Goal: Task Accomplishment & Management: Use online tool/utility

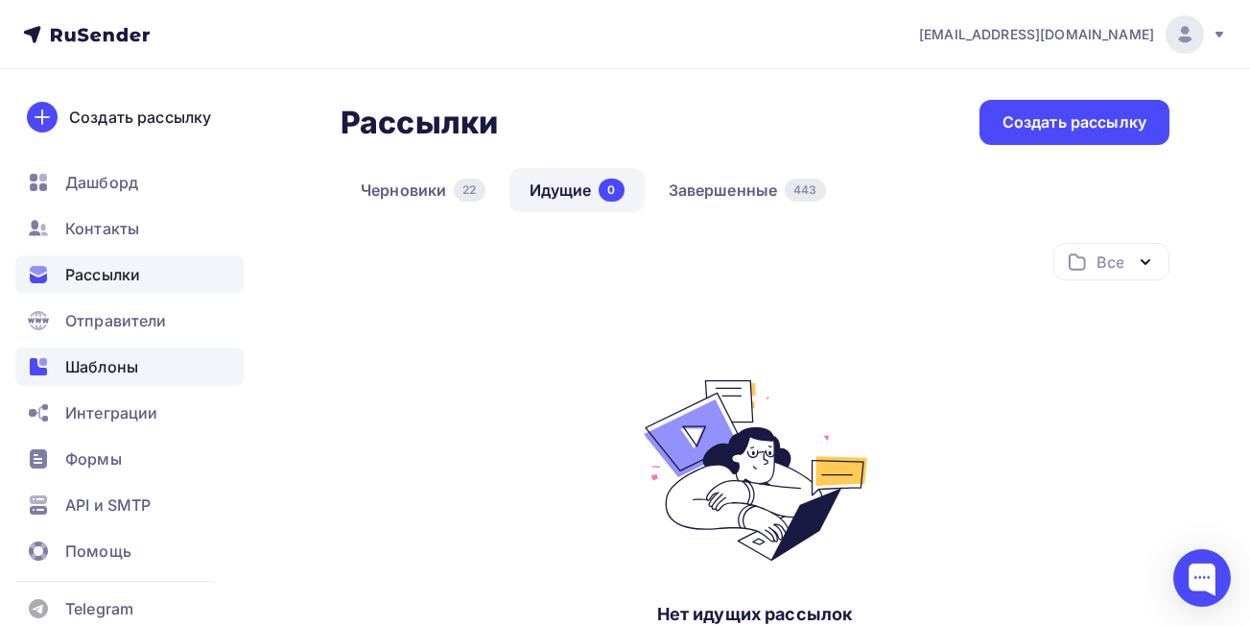
click at [106, 368] on span "Шаблоны" at bounding box center [101, 366] width 73 height 23
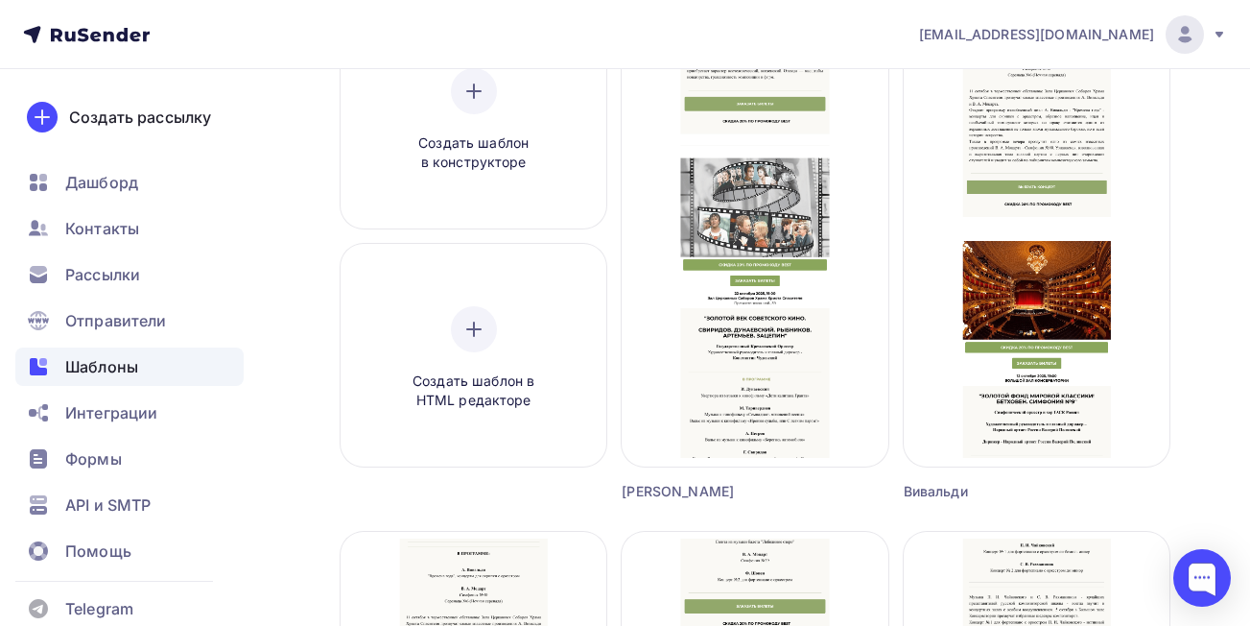
scroll to position [244, 0]
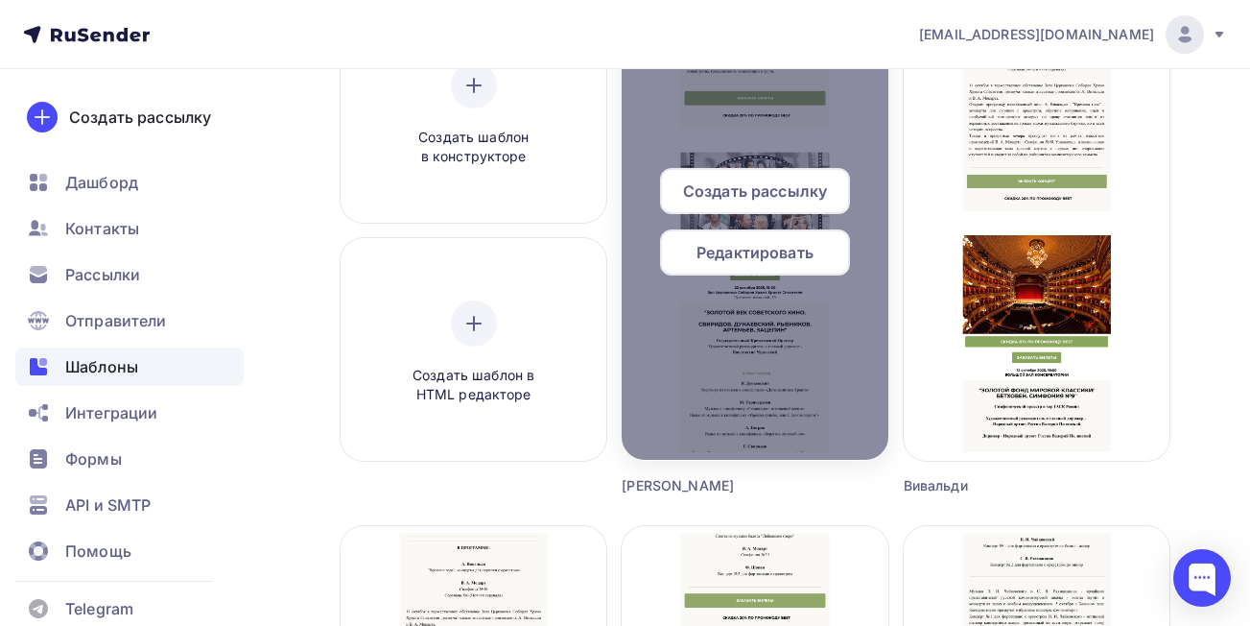
click at [727, 192] on span "Создать рассылку" at bounding box center [755, 190] width 144 height 23
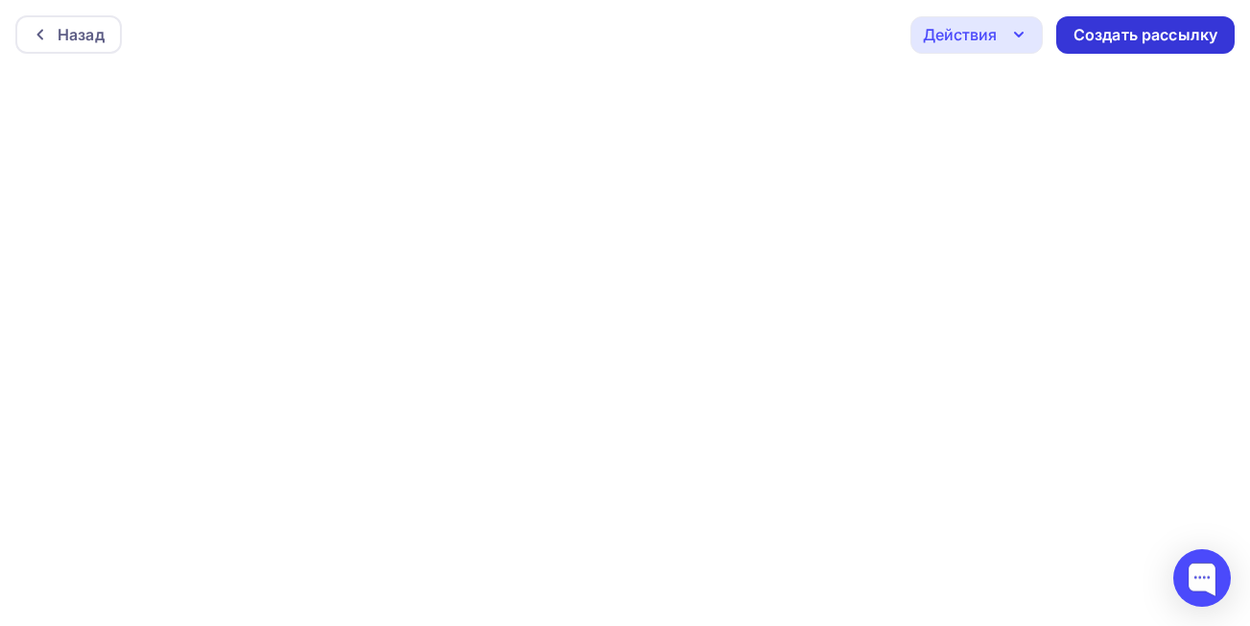
click at [1144, 37] on div "Создать рассылку" at bounding box center [1146, 35] width 144 height 22
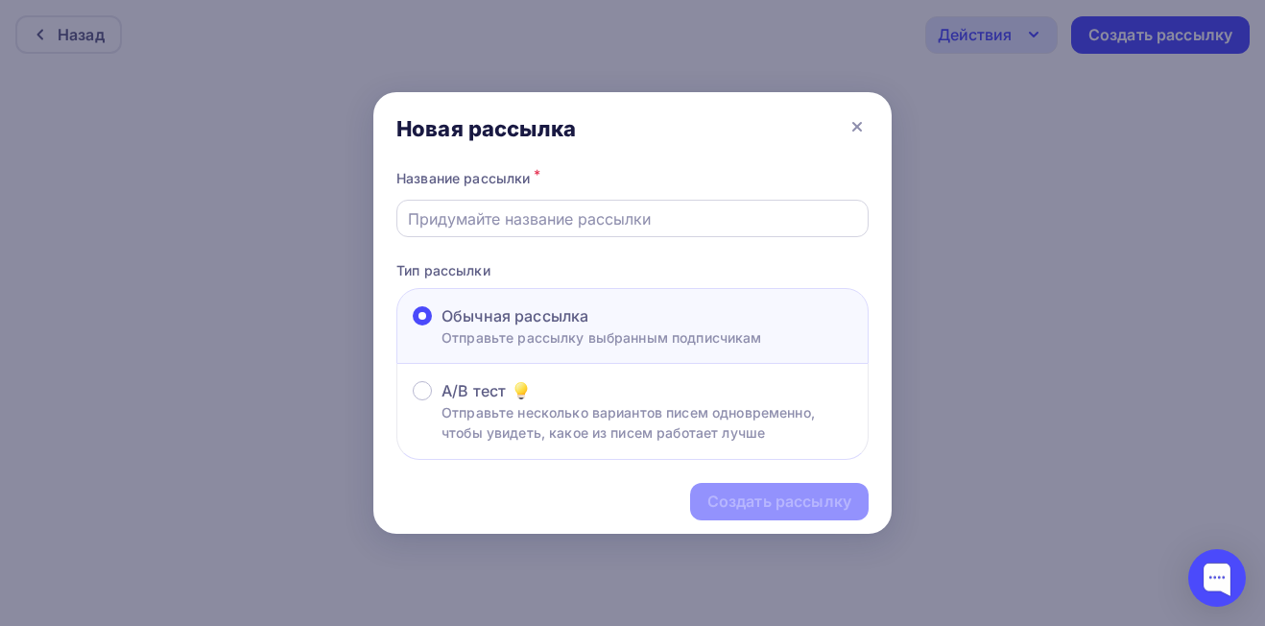
click at [656, 225] on input "text" at bounding box center [633, 218] width 450 height 23
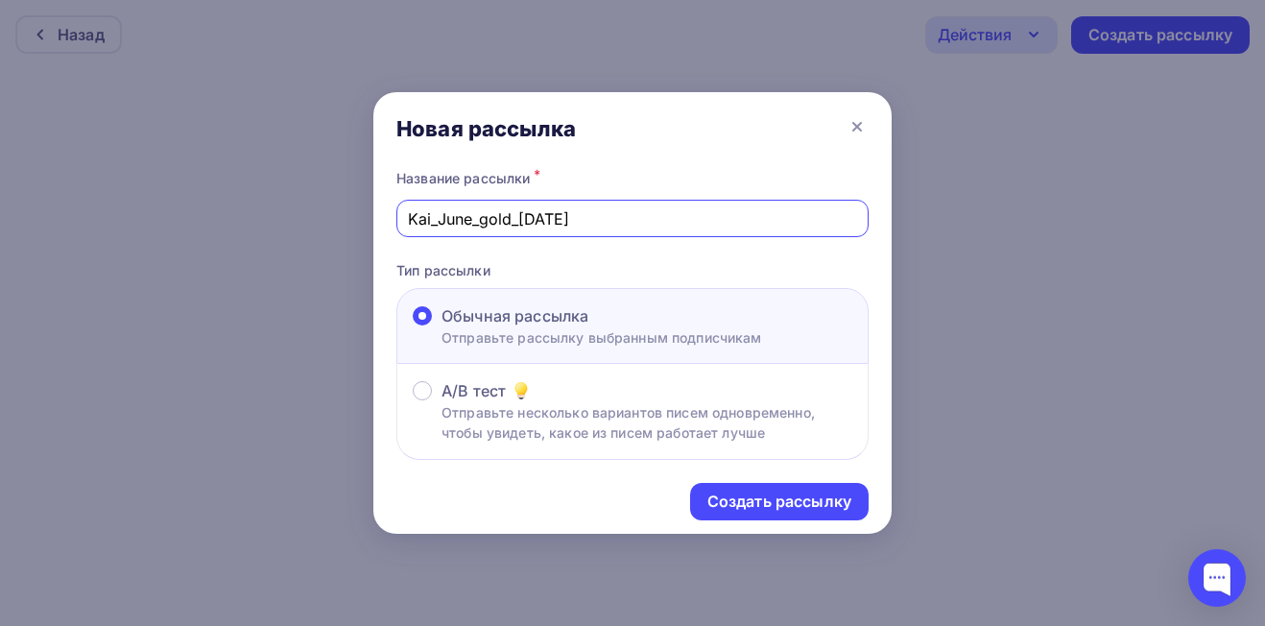
click at [512, 227] on input "Kai_June_gold_[DATE]" at bounding box center [633, 218] width 450 height 23
type input "Kai_June_gold_kAI_GOLD_Бетховен"
click at [717, 510] on div "Создать рассылку" at bounding box center [779, 501] width 144 height 22
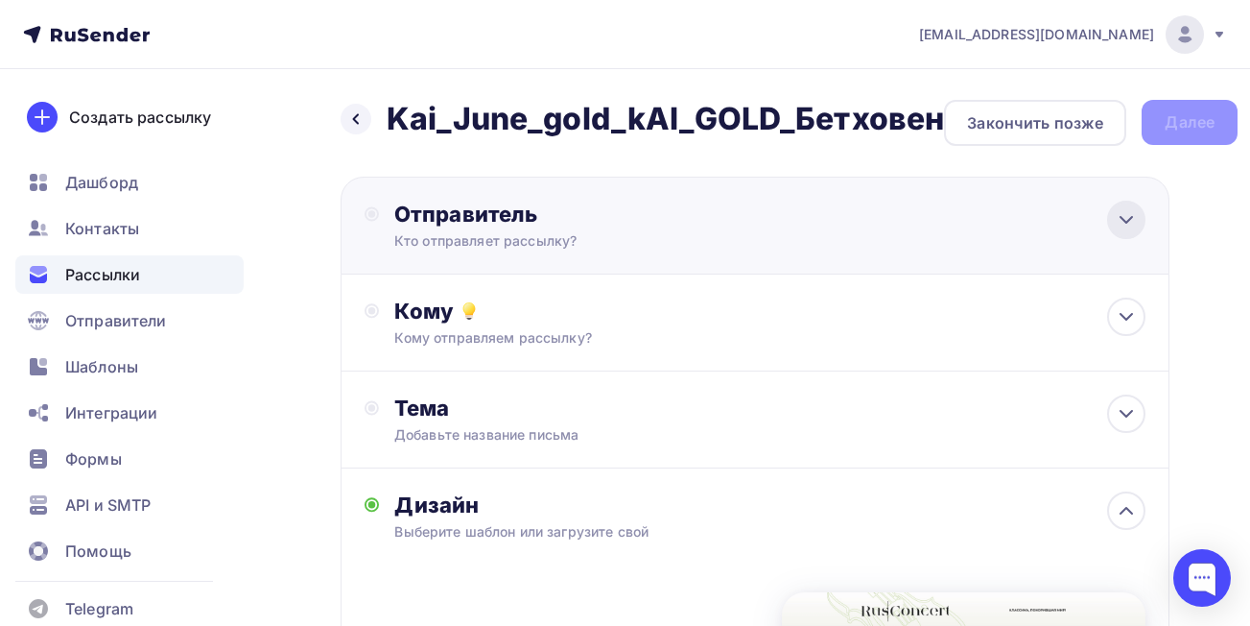
click at [1122, 231] on div at bounding box center [1126, 220] width 38 height 38
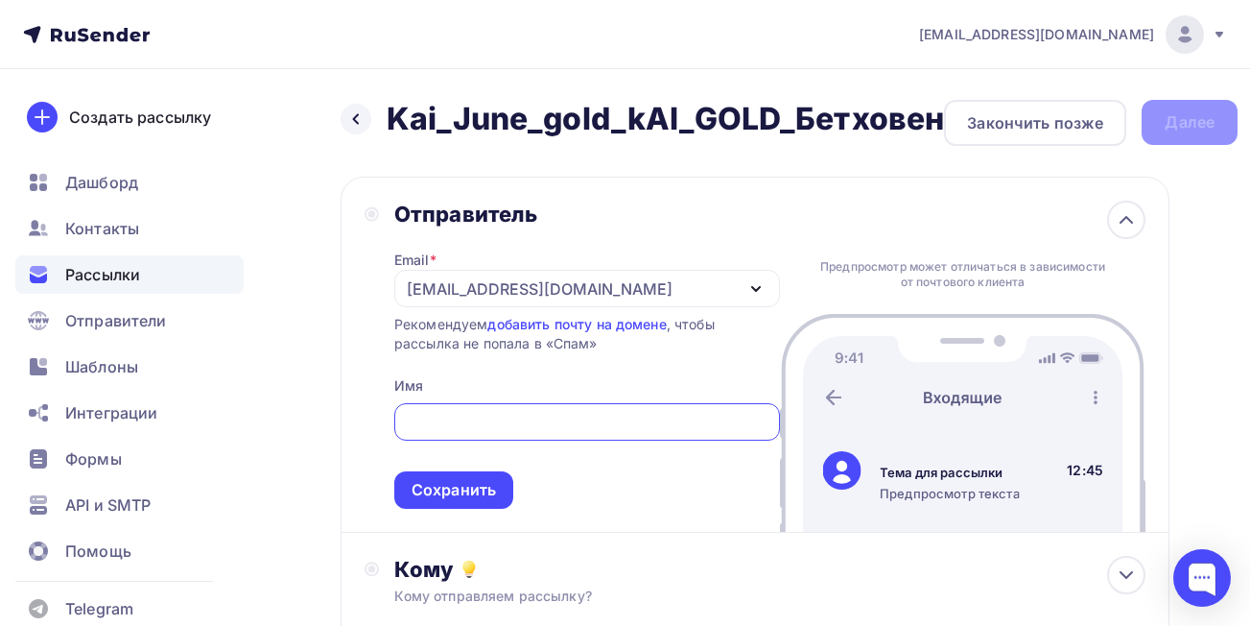
click at [456, 285] on div "[EMAIL_ADDRESS][DOMAIN_NAME]" at bounding box center [540, 288] width 266 height 23
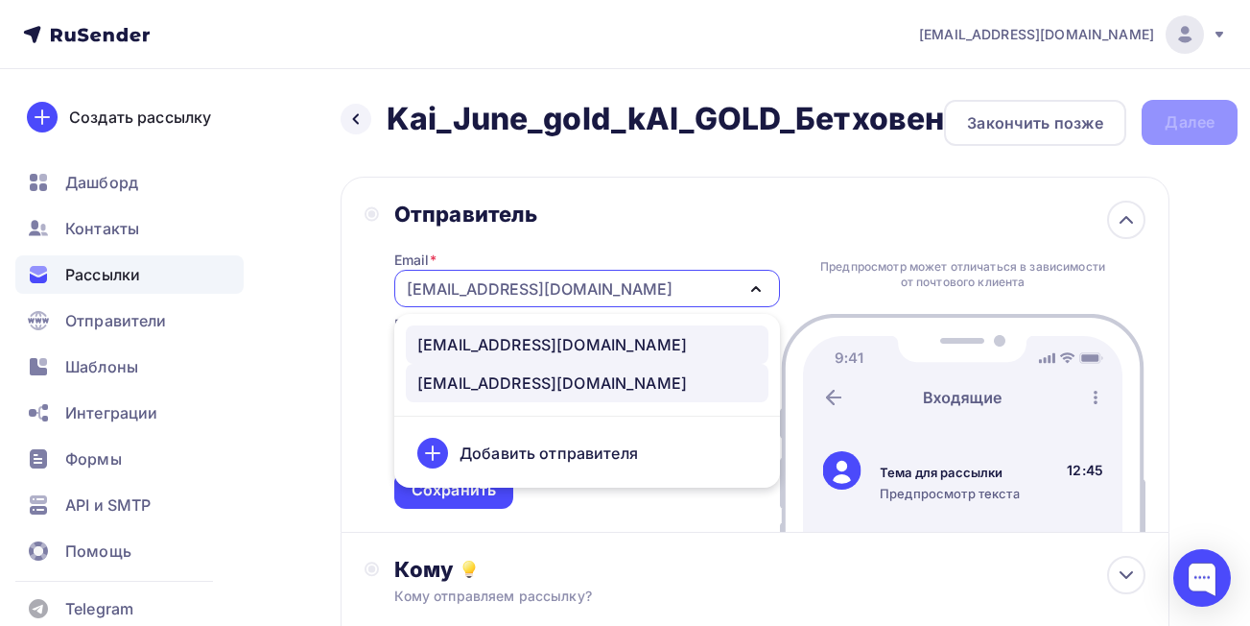
click at [467, 345] on div "[EMAIL_ADDRESS][DOMAIN_NAME]" at bounding box center [552, 344] width 270 height 23
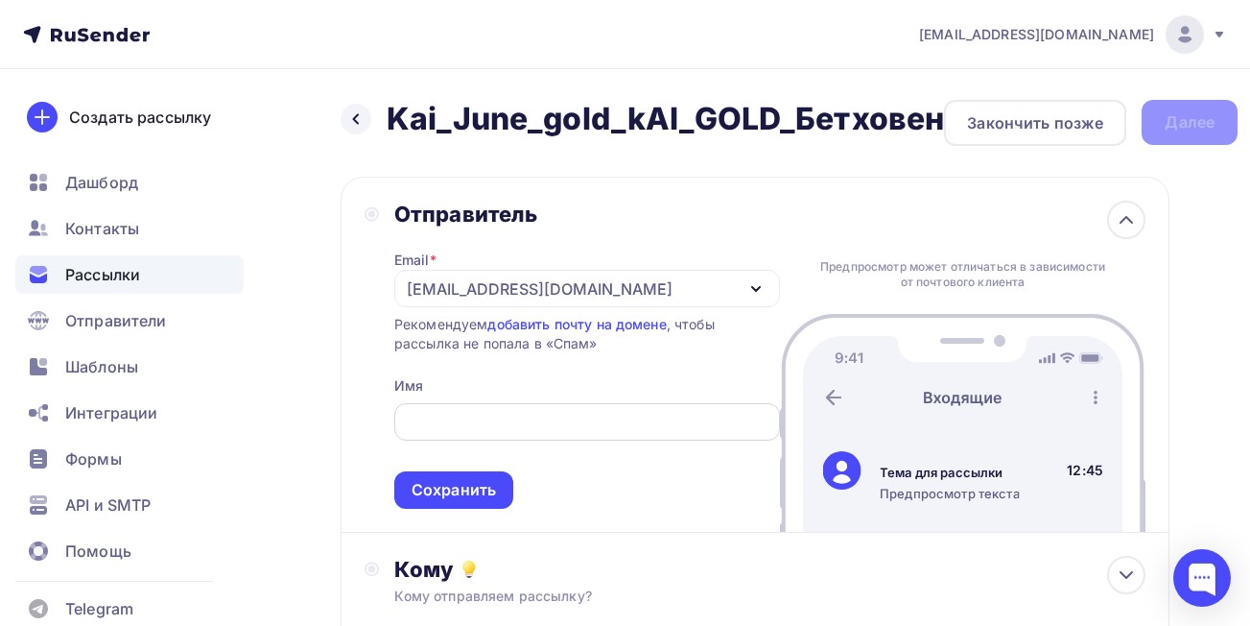
click at [471, 424] on input "text" at bounding box center [587, 422] width 364 height 23
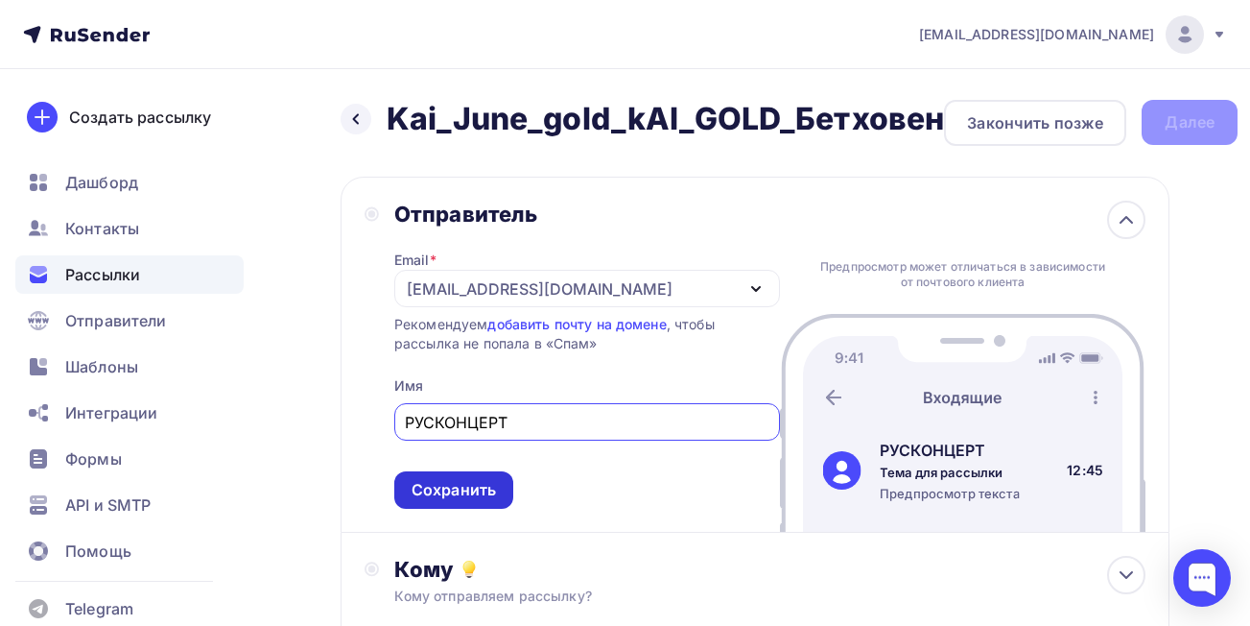
type input "РУСКОНЦЕРТ"
click at [469, 490] on div "Сохранить" at bounding box center [454, 490] width 84 height 22
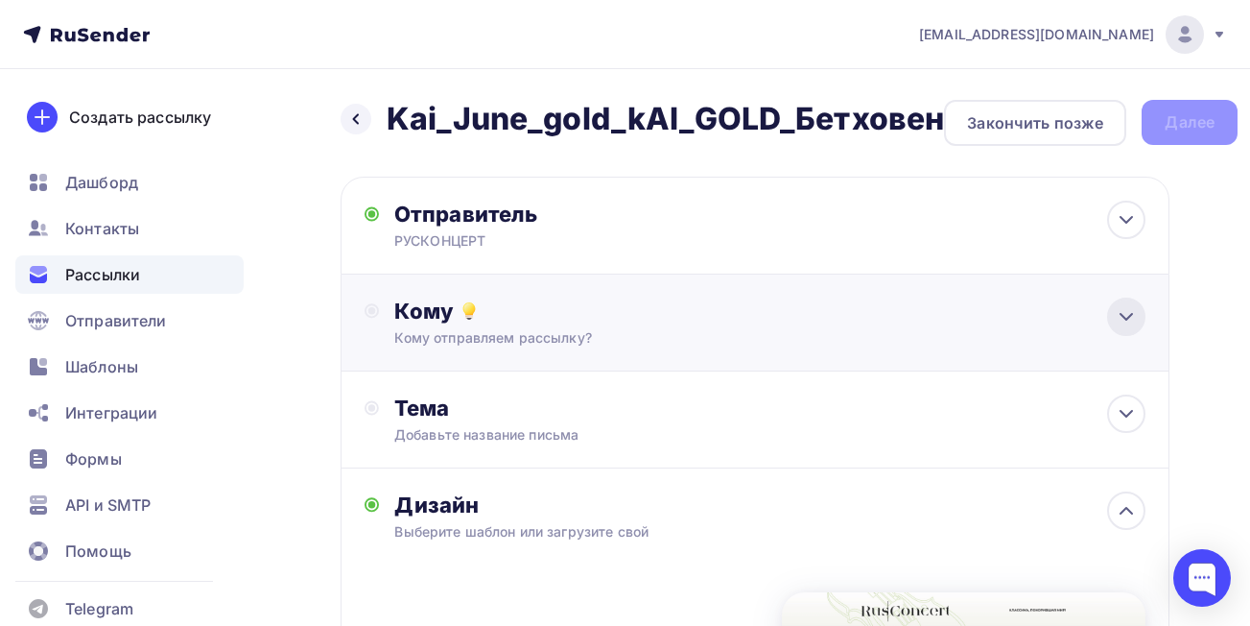
click at [1123, 323] on icon at bounding box center [1126, 316] width 23 height 23
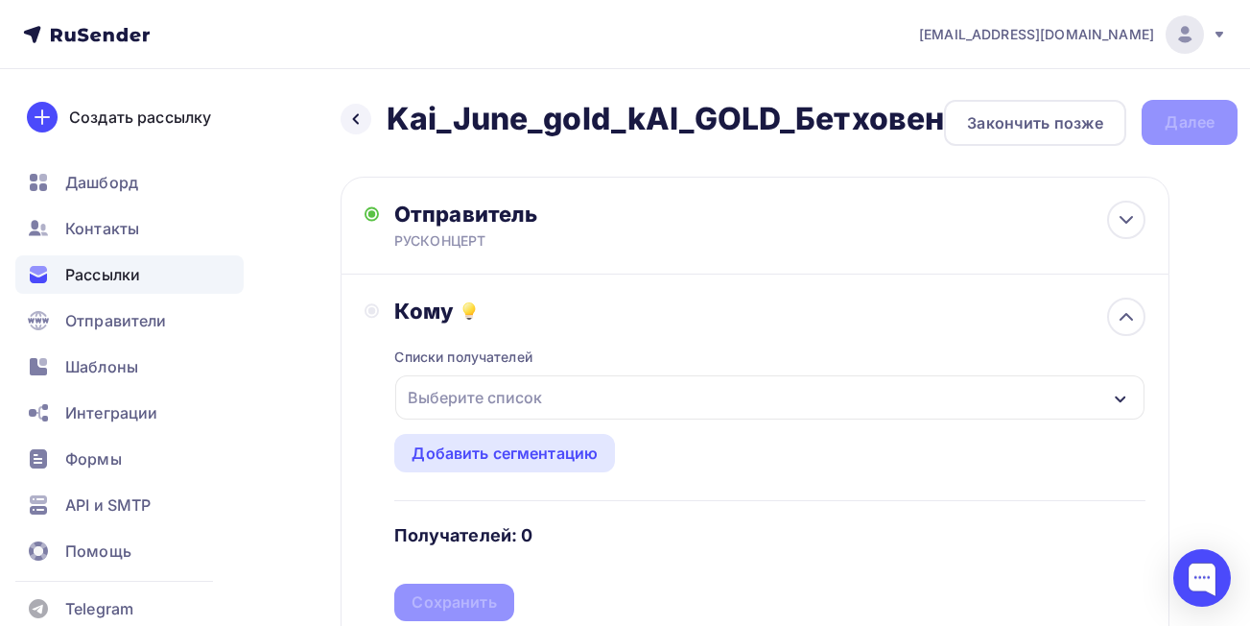
click at [889, 403] on div "Выберите список" at bounding box center [769, 397] width 749 height 44
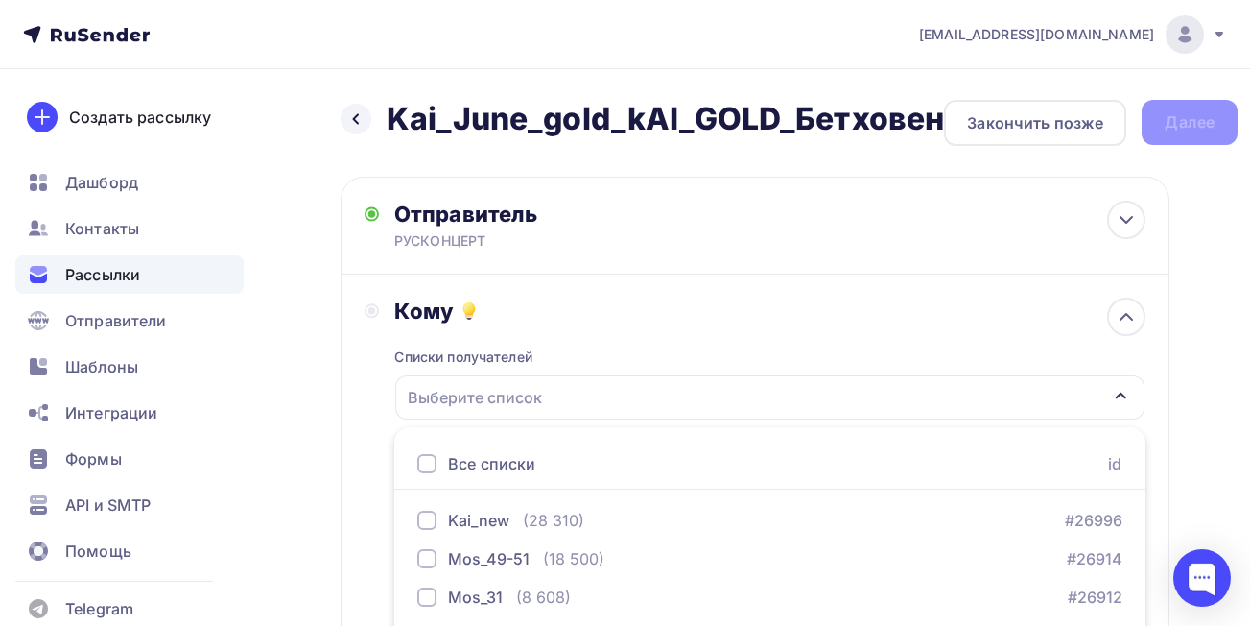
scroll to position [298, 0]
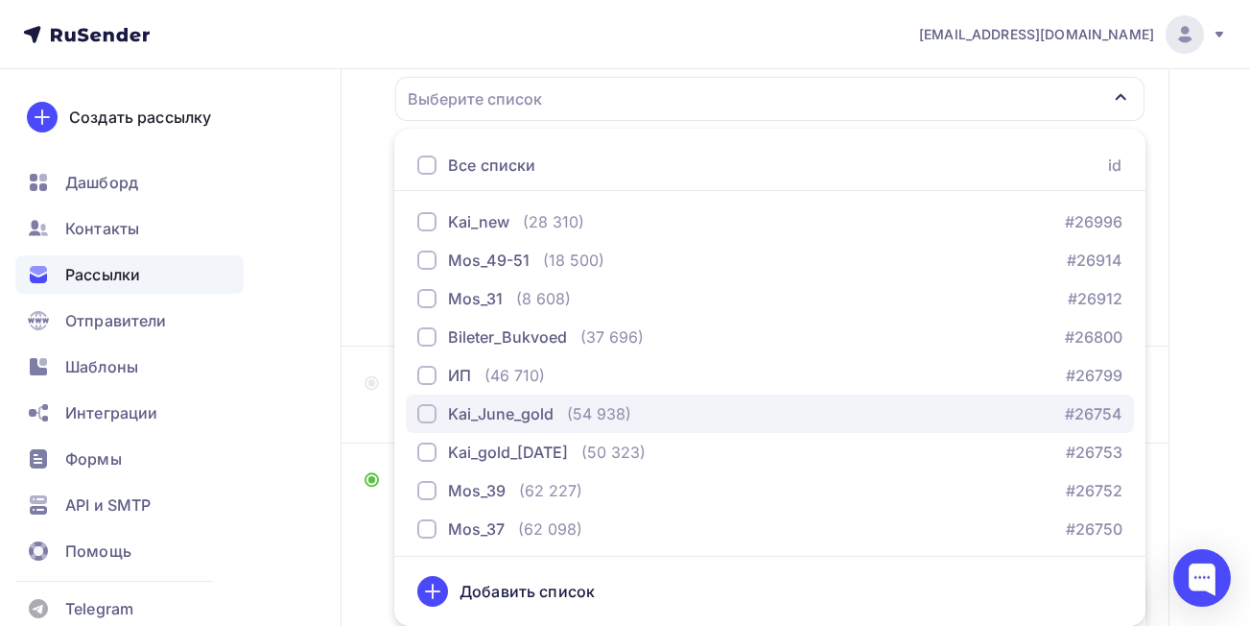
click at [430, 412] on div "button" at bounding box center [426, 413] width 19 height 19
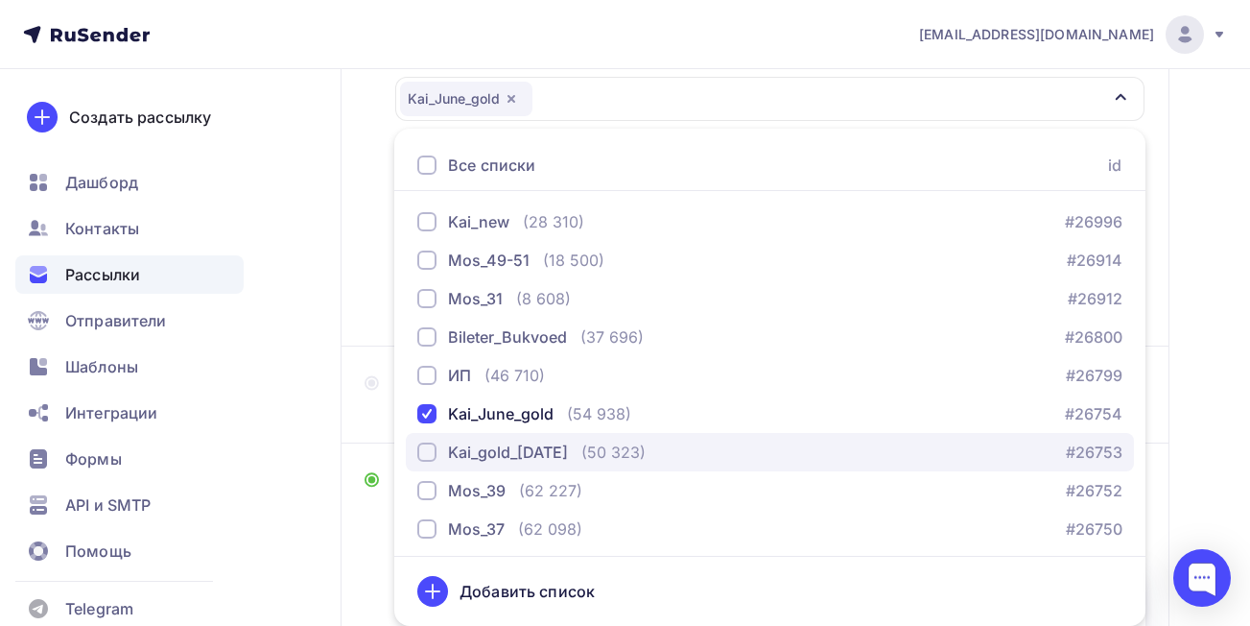
click at [421, 452] on div "button" at bounding box center [426, 451] width 19 height 19
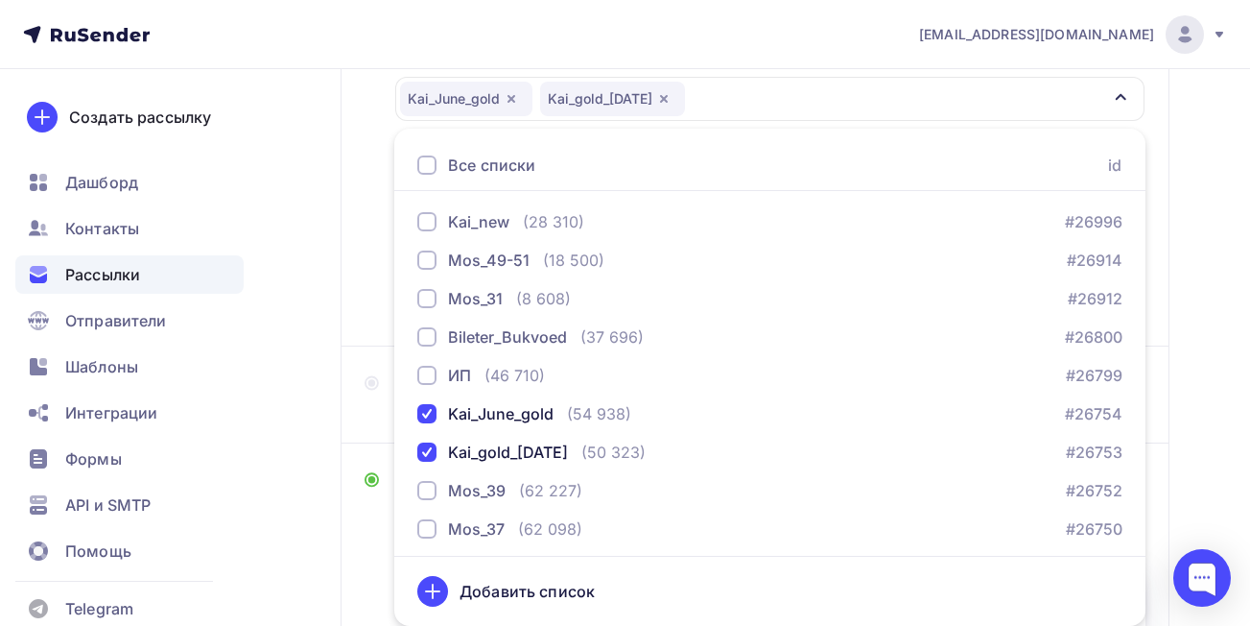
click at [291, 397] on div "Назад Kai_June_gold_kAI_GOLD_Бетховен Kai_June_gold_kAI_GOLD_Бетховен Закончить…" at bounding box center [625, 429] width 1250 height 1317
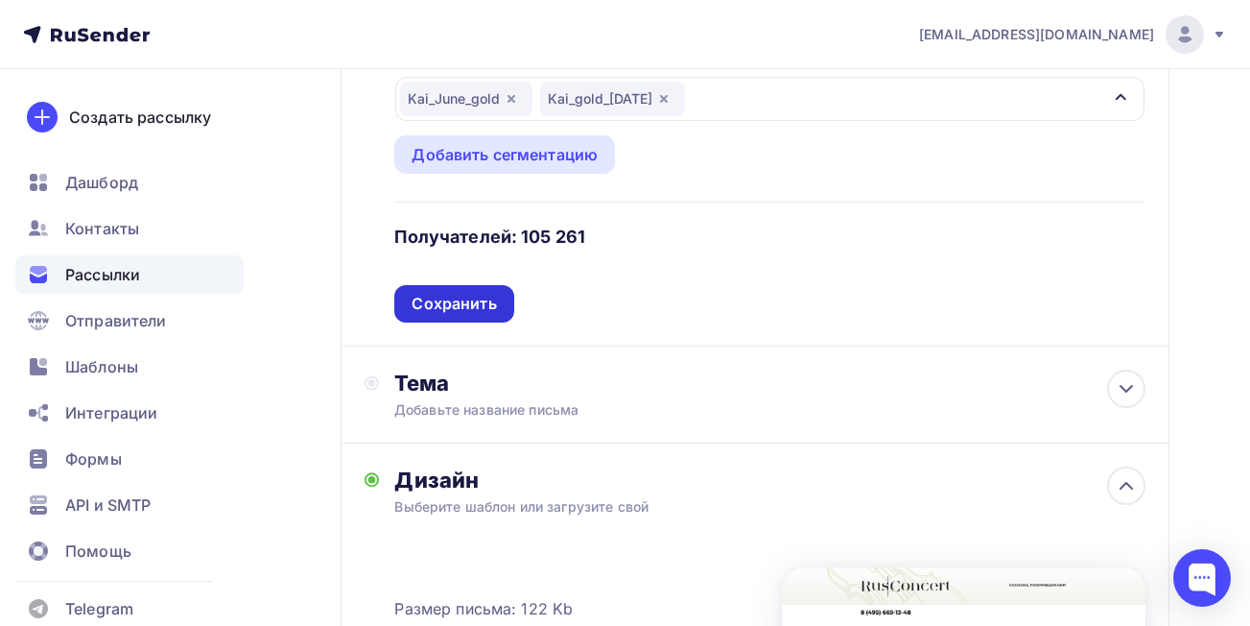
click at [456, 304] on div "Сохранить" at bounding box center [454, 304] width 84 height 22
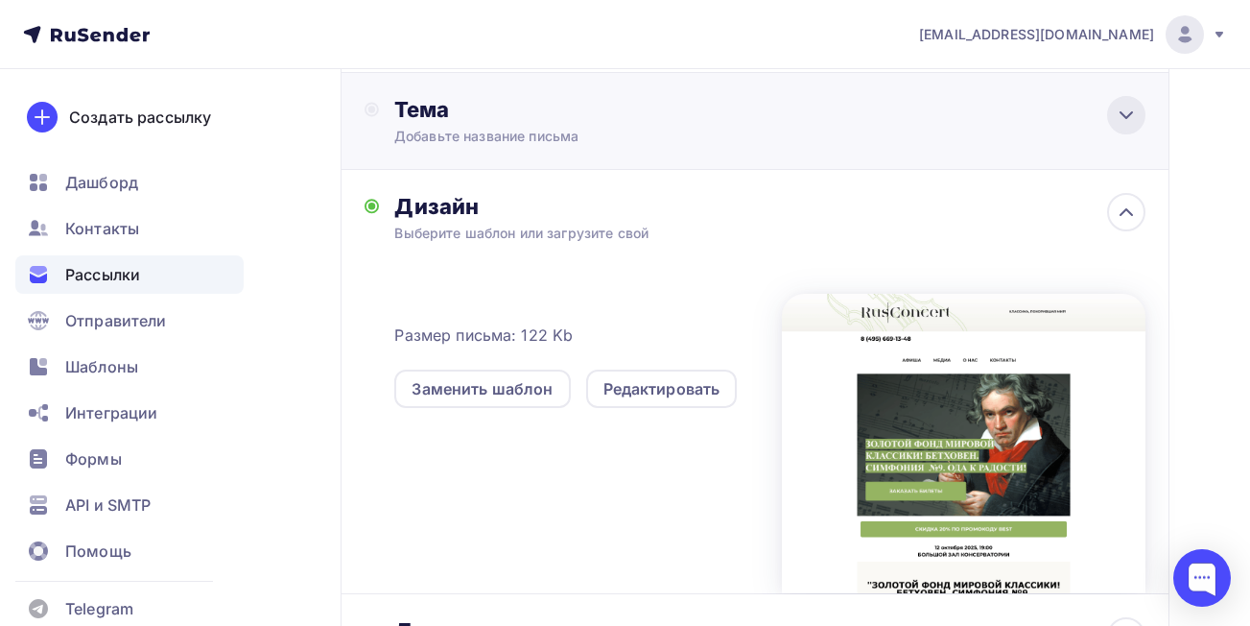
click at [1131, 115] on icon at bounding box center [1126, 115] width 23 height 23
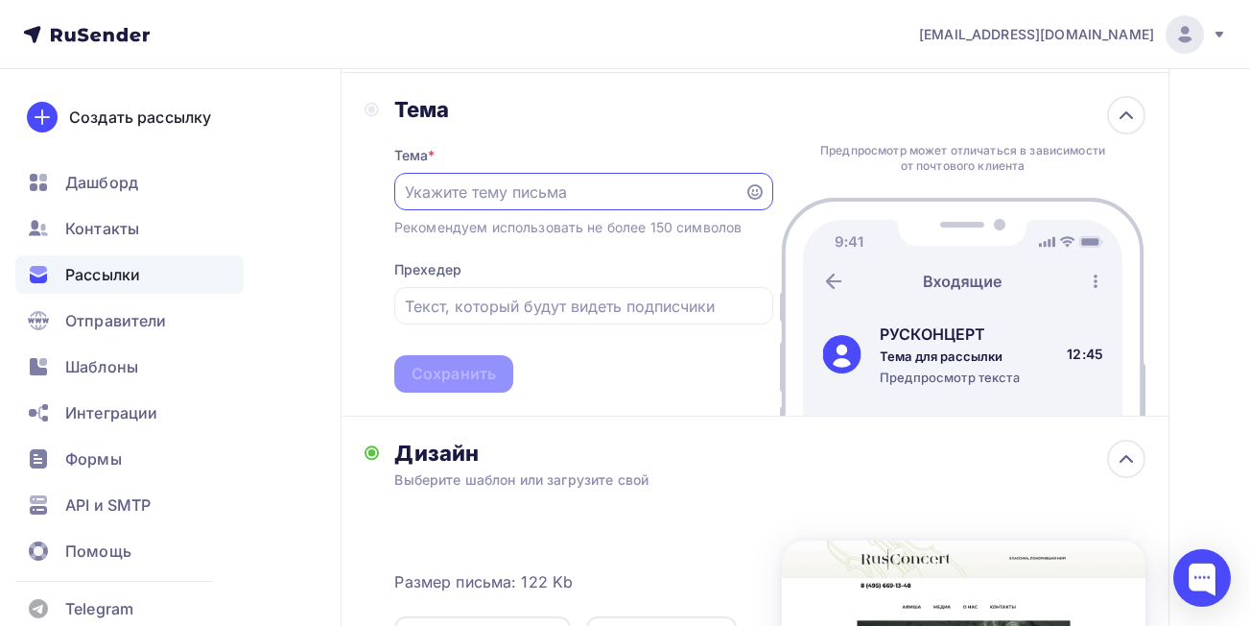
scroll to position [0, 0]
click at [688, 184] on input "text" at bounding box center [569, 191] width 328 height 23
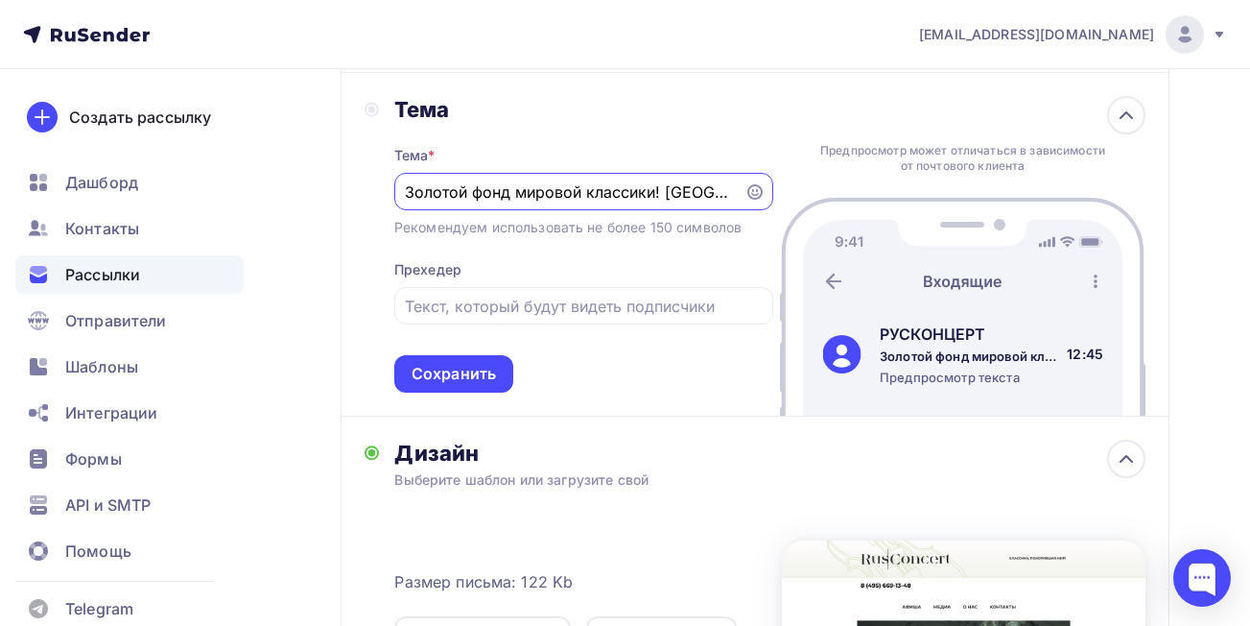
drag, startPoint x: 732, startPoint y: 194, endPoint x: 388, endPoint y: 214, distance: 345.0
click at [388, 214] on div "Тема Тема * Золотой фонд мировой классики! [GEOGRAPHIC_DATA]. Симфония N9. Ода …" at bounding box center [569, 244] width 409 height 296
type input "Золотой фонд мировой классики! [GEOGRAPHIC_DATA]. Симфония N9. Ода к радости!"
click at [487, 312] on input "text" at bounding box center [583, 306] width 357 height 23
paste input "Золотой фонд мировой классики! [GEOGRAPHIC_DATA]. Симфония N9. Ода к радости!"
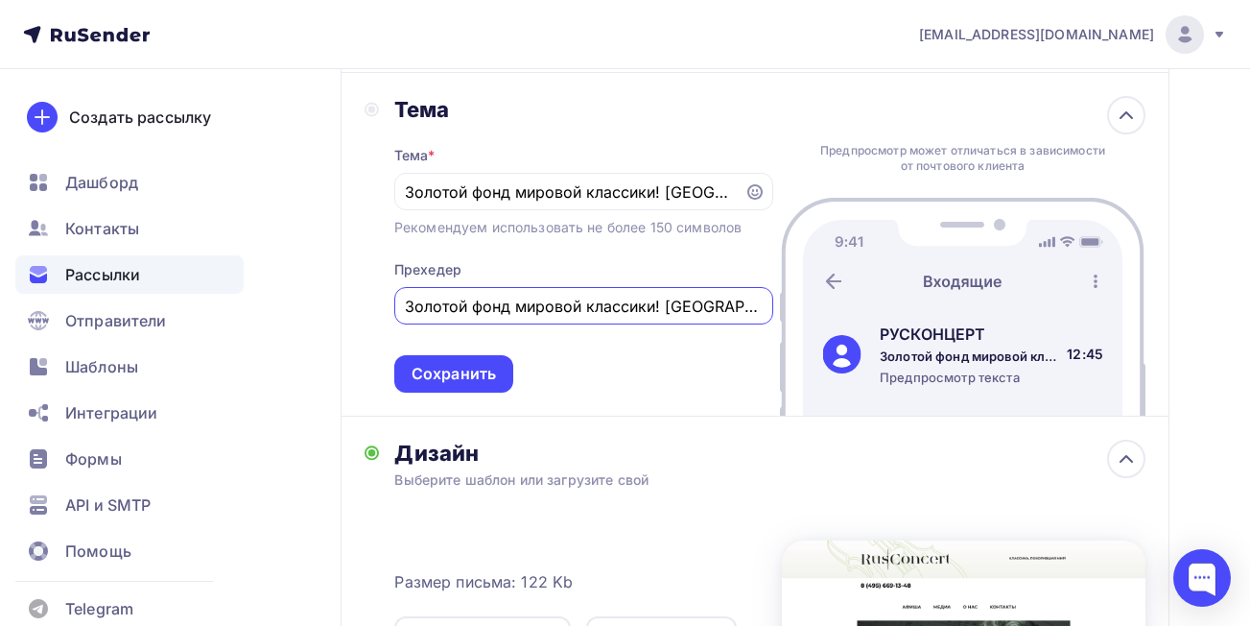
scroll to position [0, 205]
type input "Золотой фонд мировой классики! [GEOGRAPHIC_DATA]. Симфония N9. Ода к радости!"
click at [454, 379] on div "Сохранить" at bounding box center [454, 374] width 84 height 22
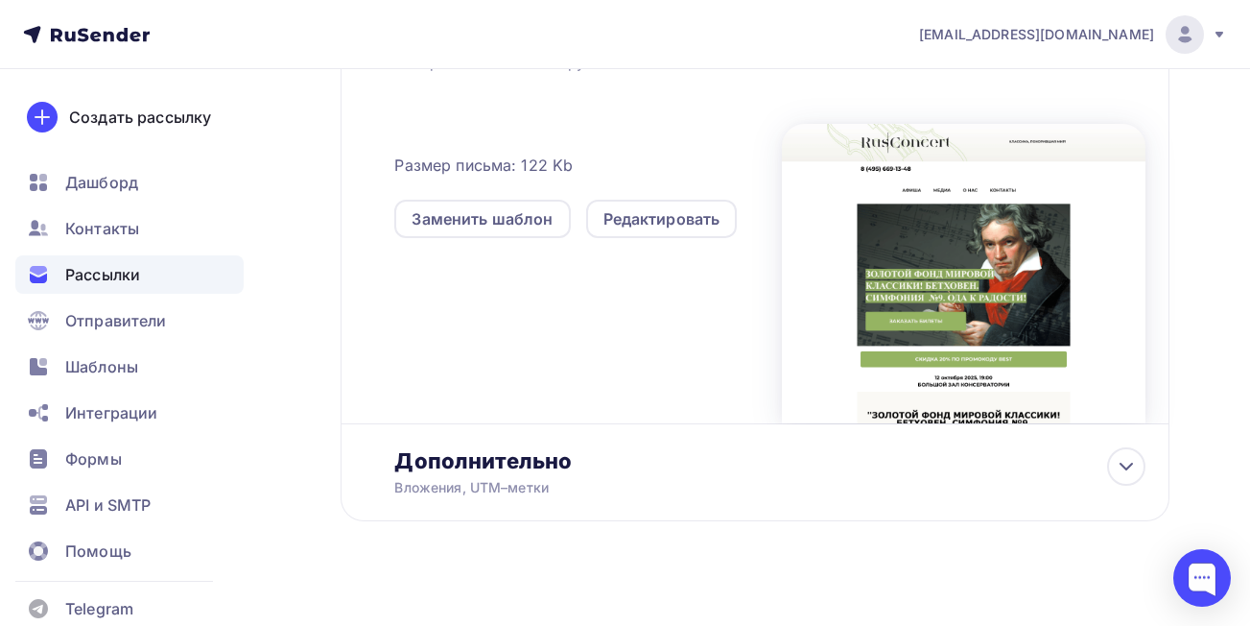
scroll to position [0, 0]
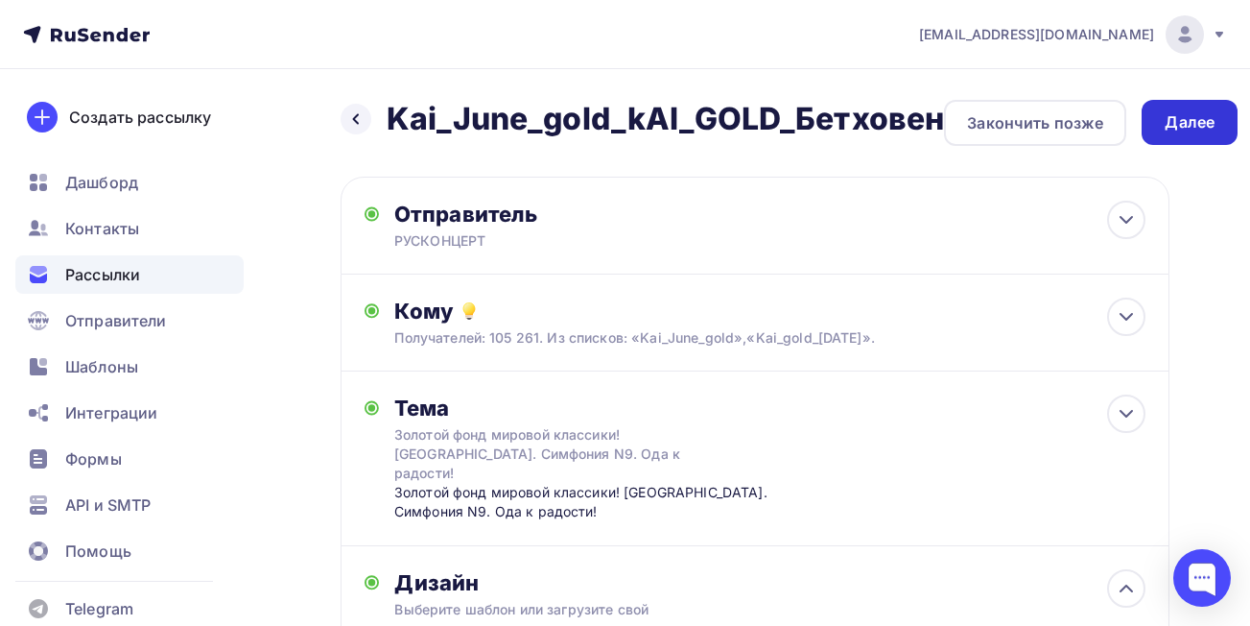
click at [1175, 119] on div "Далее" at bounding box center [1190, 122] width 50 height 22
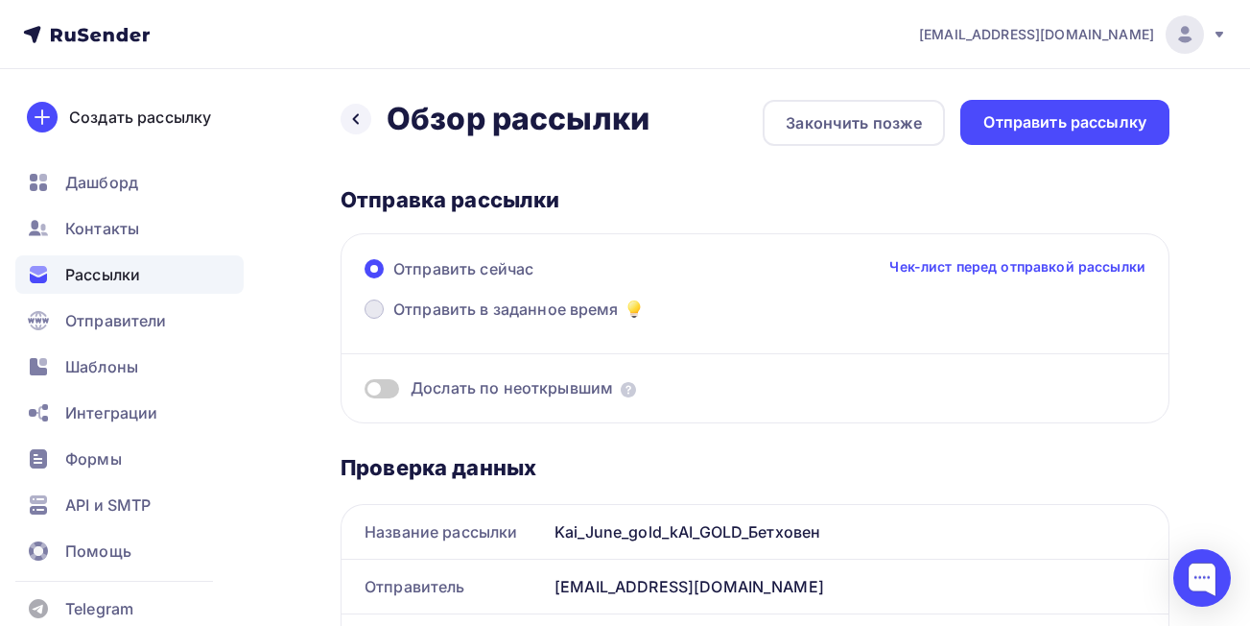
click at [369, 310] on span at bounding box center [374, 308] width 19 height 19
click at [393, 320] on input "Отправить в заданное время" at bounding box center [393, 320] width 0 height 0
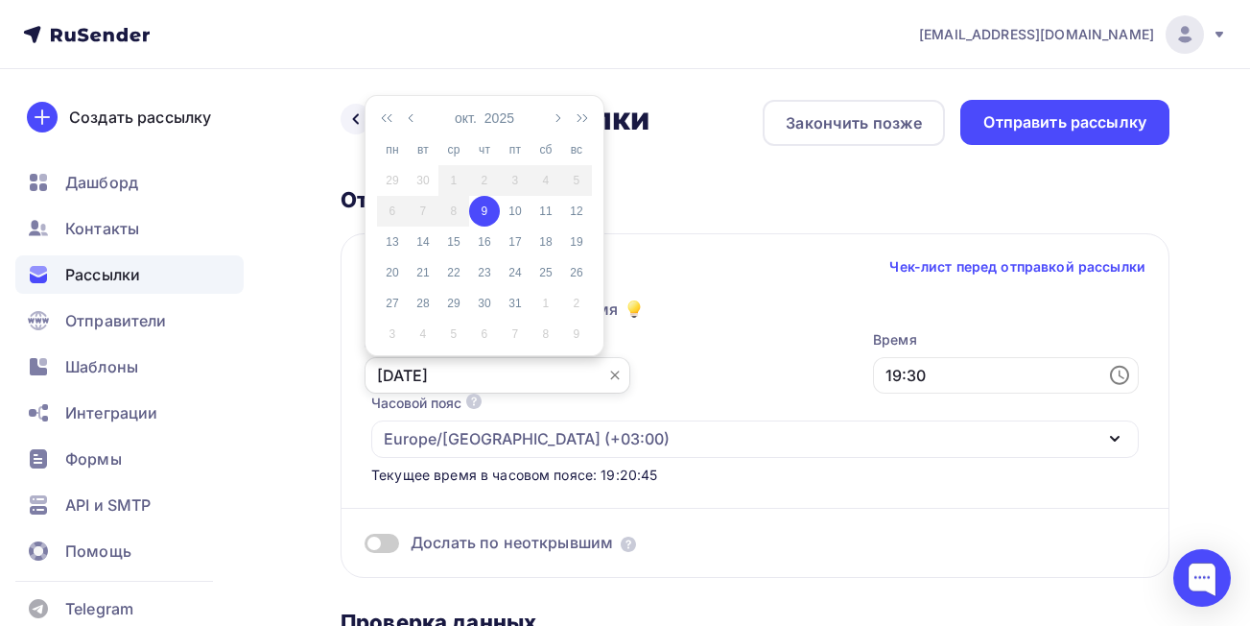
click at [423, 368] on input "[DATE]" at bounding box center [498, 375] width 266 height 36
click at [515, 208] on div "10" at bounding box center [515, 210] width 31 height 17
type input "[DATE]"
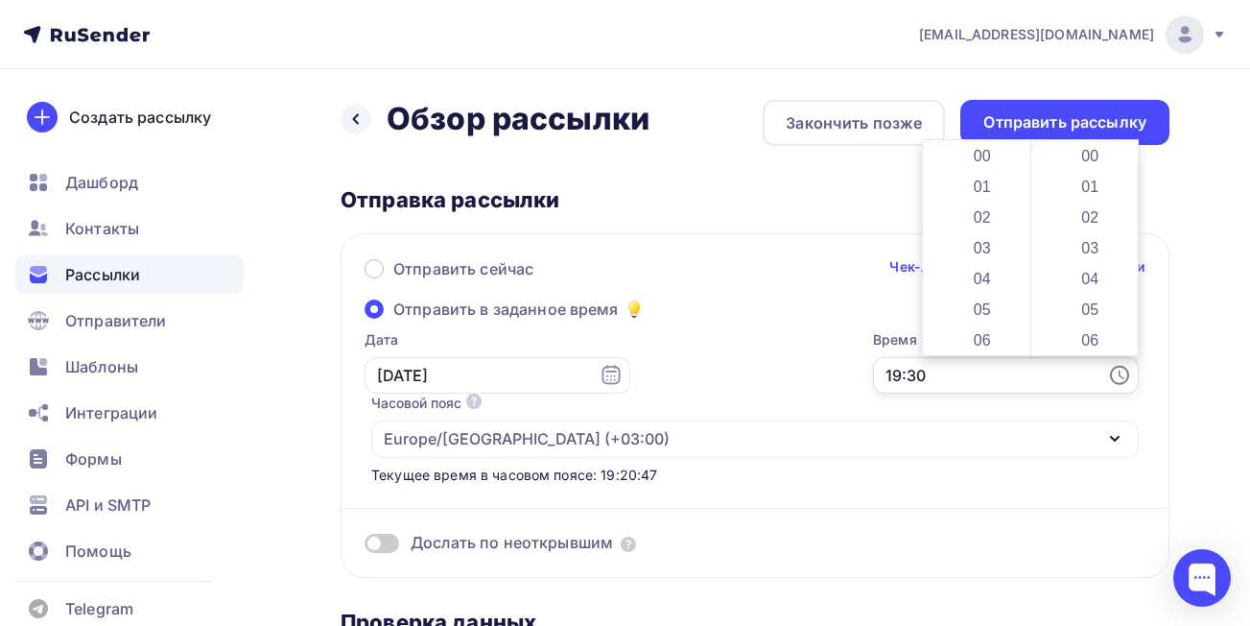
click at [959, 366] on input "19:30" at bounding box center [1006, 375] width 266 height 36
drag, startPoint x: 1024, startPoint y: 292, endPoint x: 1050, endPoint y: 193, distance: 102.2
click at [1050, 193] on div "00 01 02 03 04 05 06 07 08 09 10 11 12 13 14 15 16 17 18 19 20 21 22 23 00 01 0…" at bounding box center [1030, 247] width 215 height 215
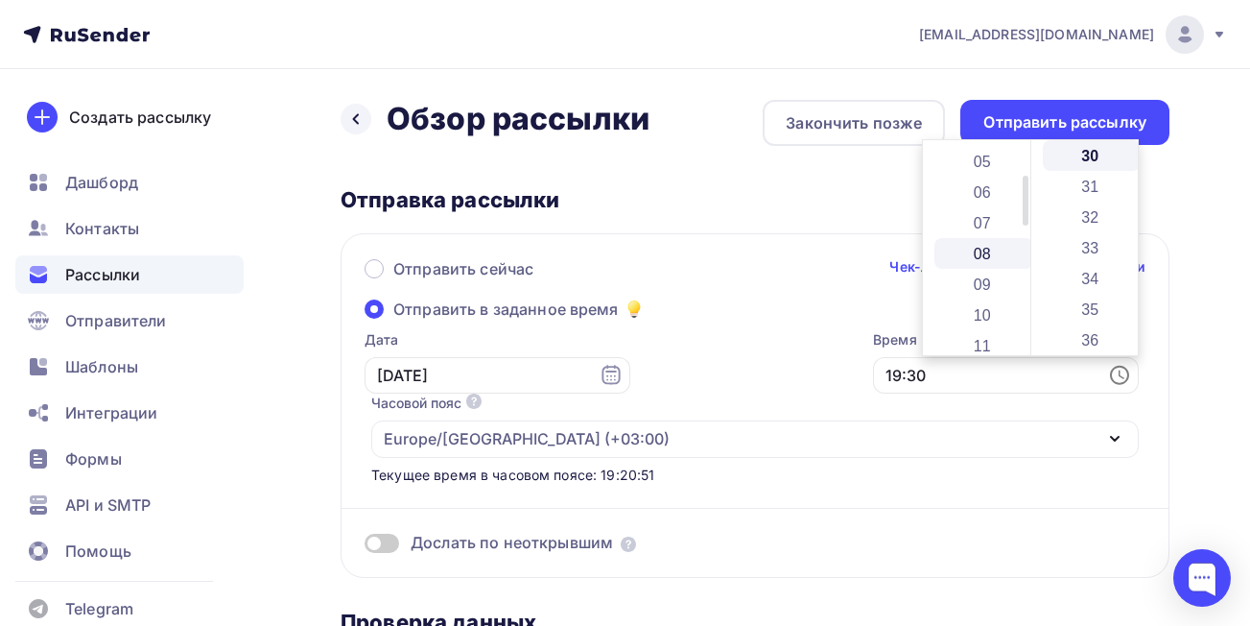
click at [1011, 262] on li "08" at bounding box center [984, 253] width 99 height 31
drag, startPoint x: 1132, startPoint y: 249, endPoint x: 1133, endPoint y: 302, distance: 53.7
click at [1133, 302] on div at bounding box center [1133, 300] width 6 height 22
click at [1102, 277] on li "50" at bounding box center [1092, 279] width 99 height 31
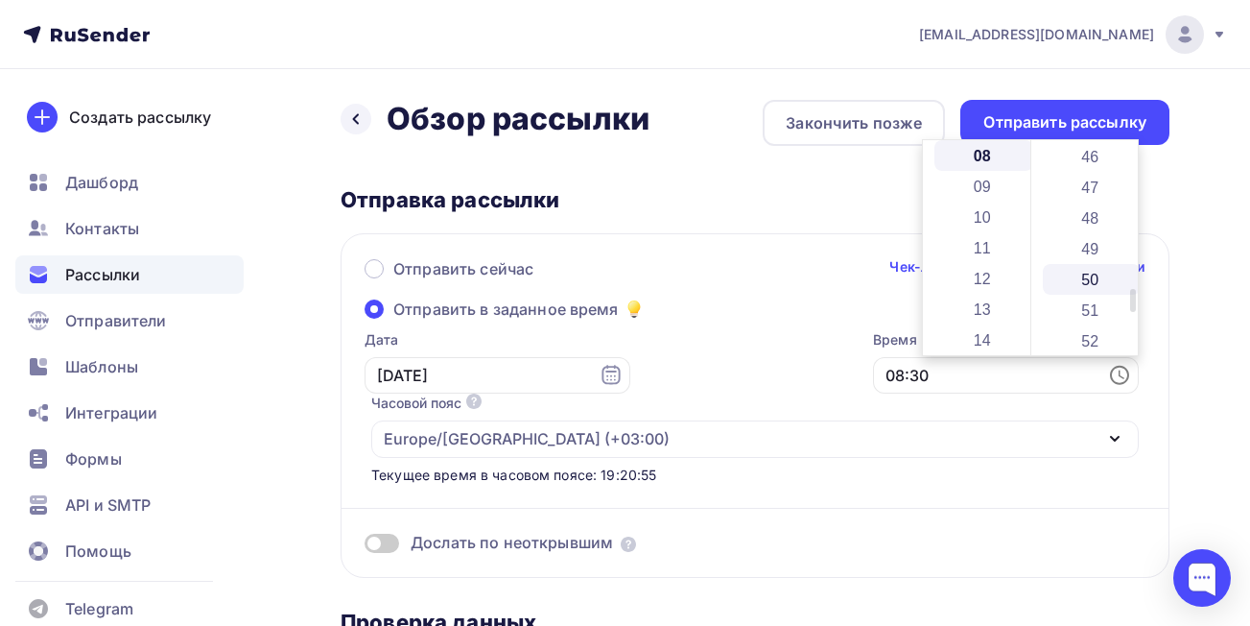
type input "08:50"
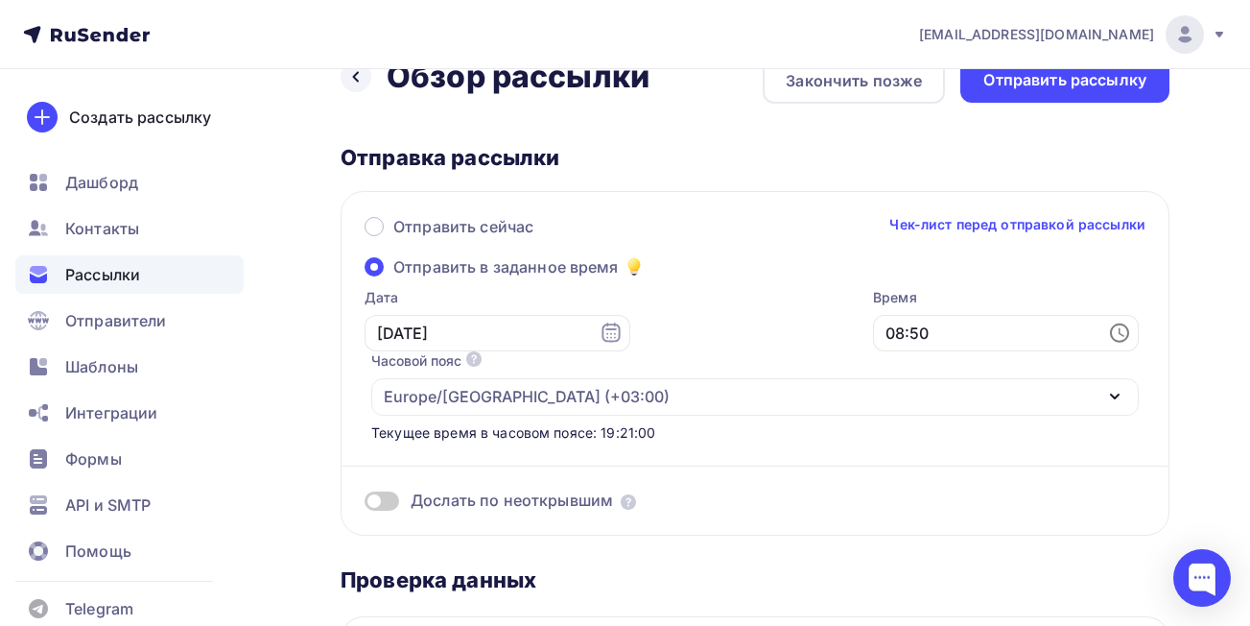
scroll to position [0, 0]
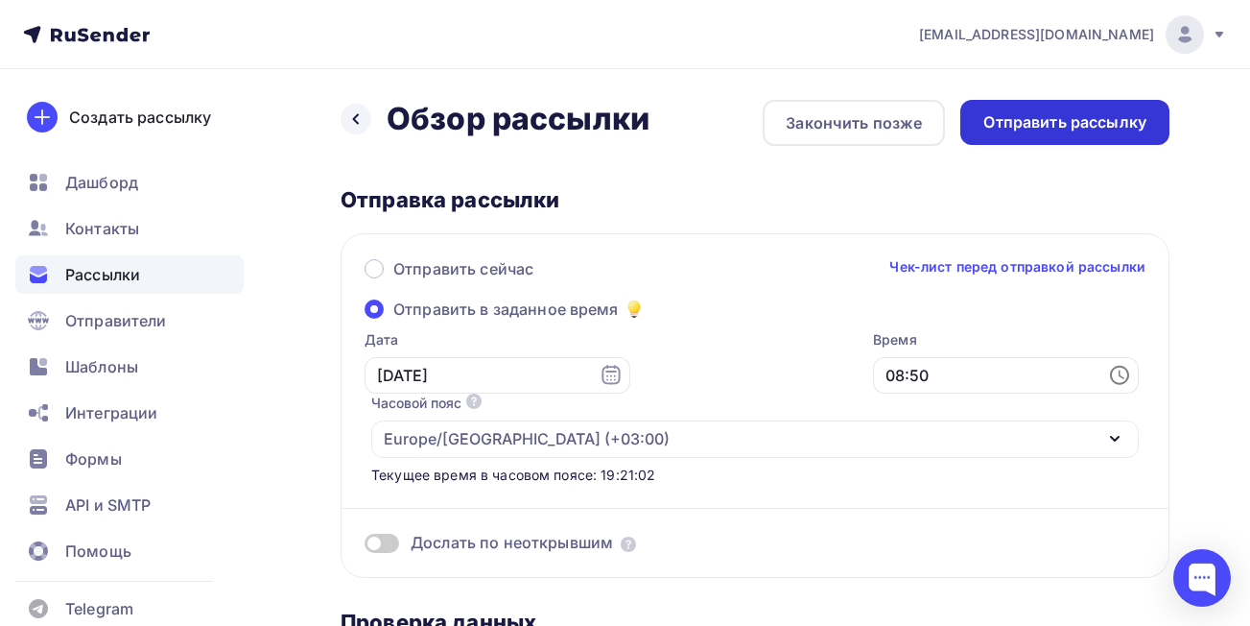
click at [1065, 135] on div "Отправить рассылку" at bounding box center [1064, 122] width 209 height 45
